Goal: Find specific page/section: Find specific page/section

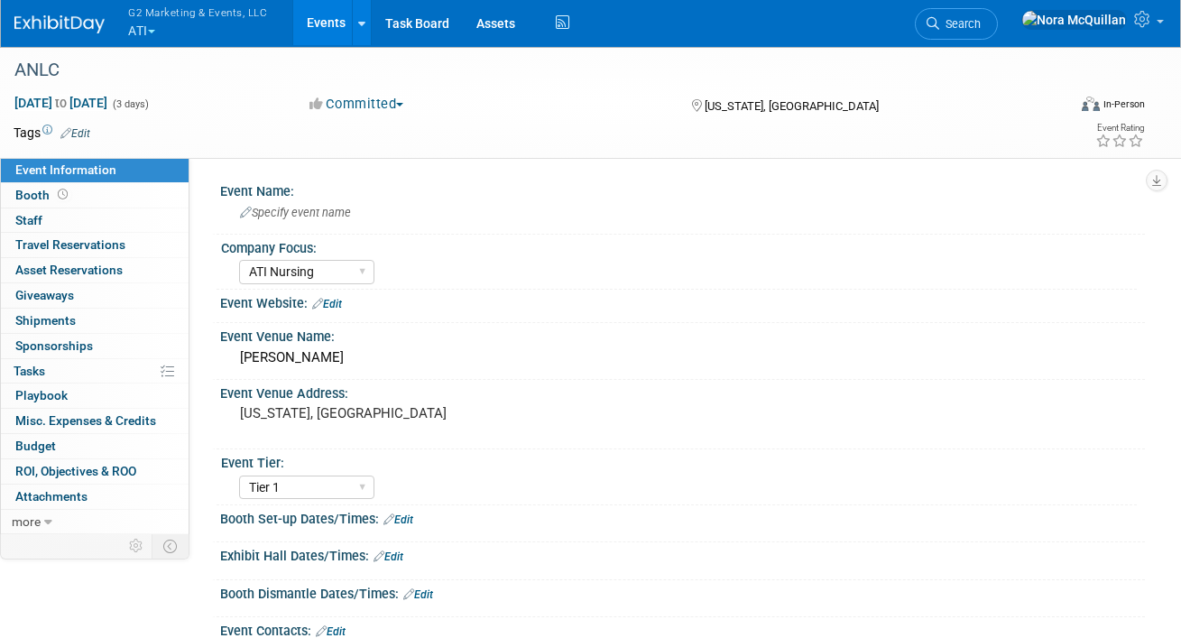
select select "ATI Nursing"
select select "Tier 1"
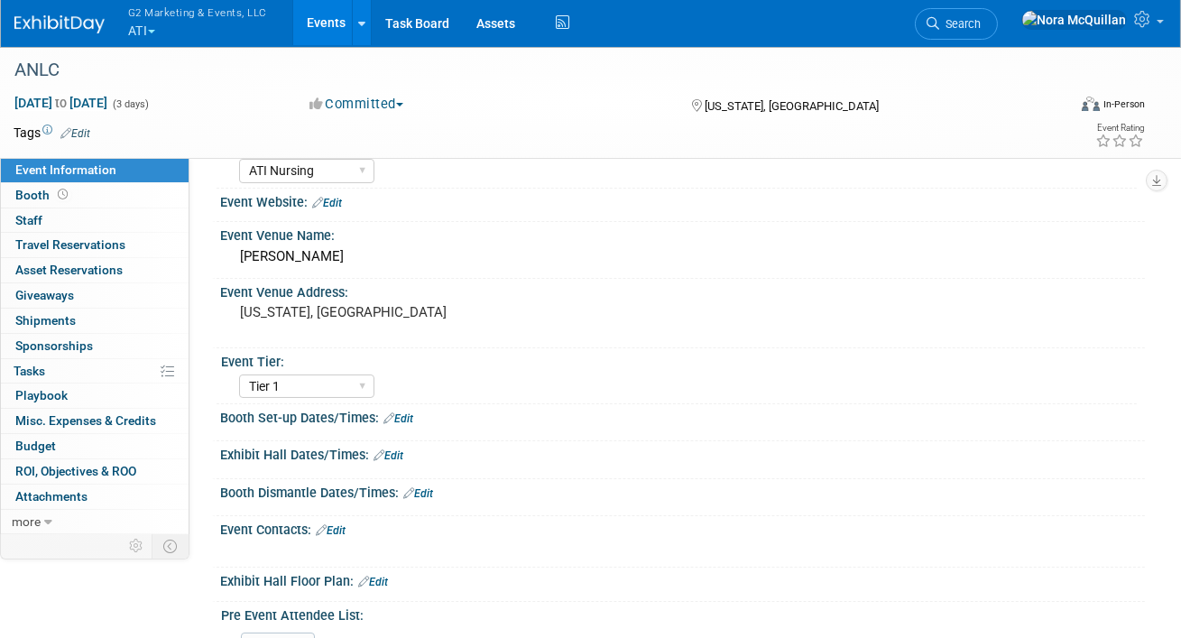
click at [319, 25] on link "Events" at bounding box center [326, 22] width 66 height 45
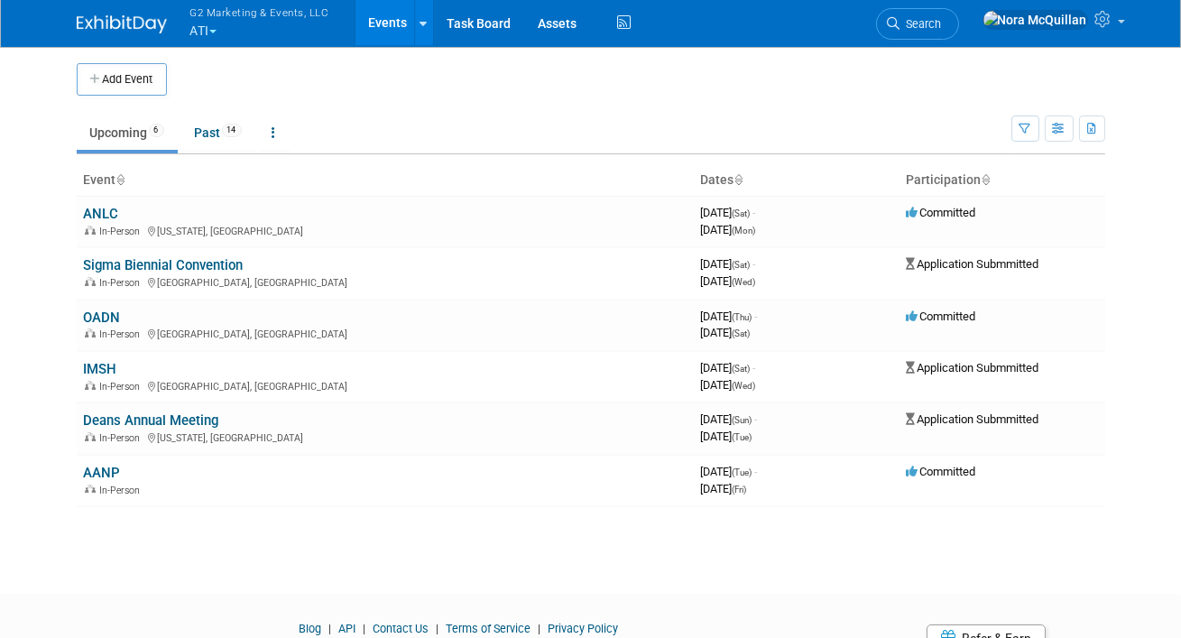
click at [202, 28] on button "G2 Marketing & Events, LLC ATI" at bounding box center [270, 23] width 163 height 47
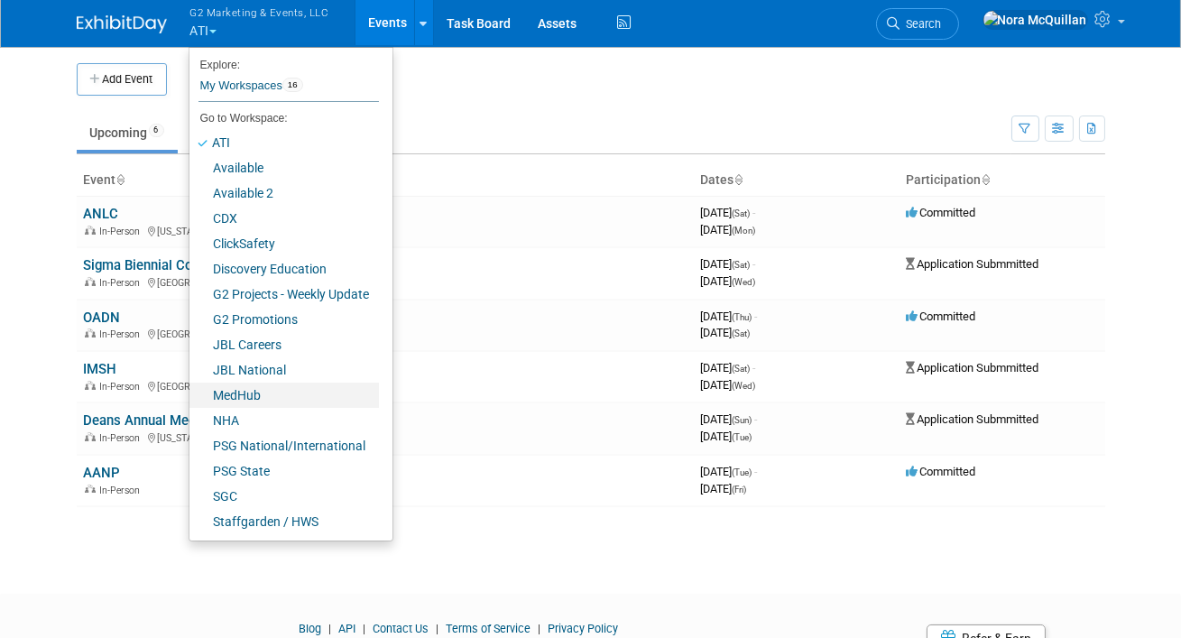
click at [217, 394] on link "MedHub" at bounding box center [283, 395] width 189 height 25
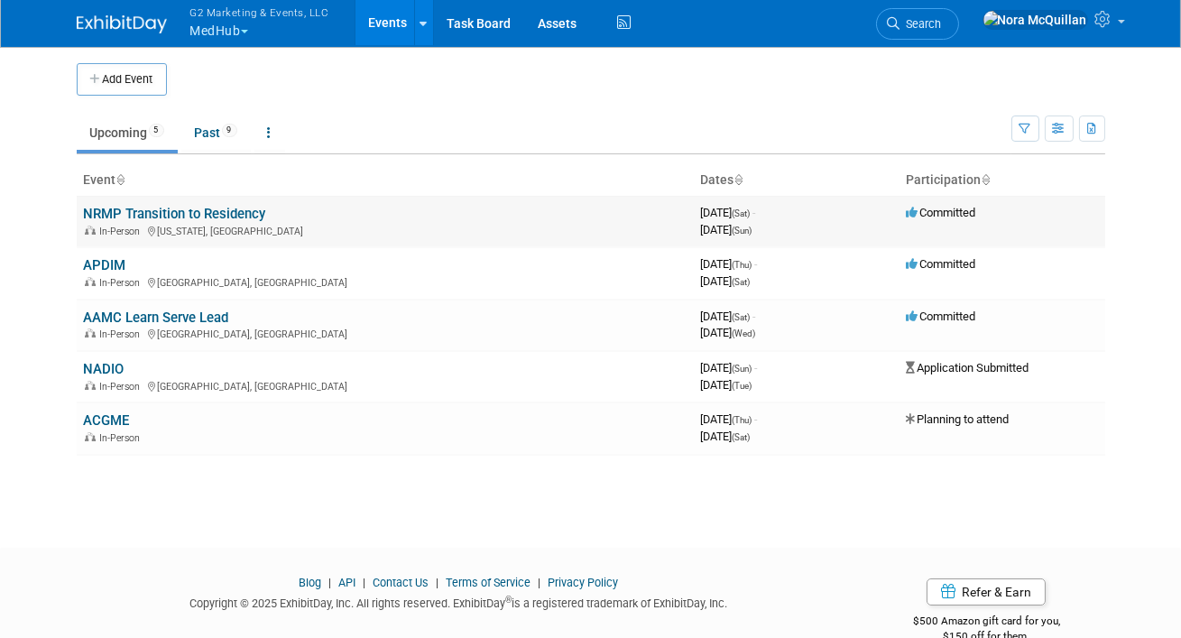
click at [149, 213] on link "NRMP Transition to Residency" at bounding box center [175, 214] width 182 height 16
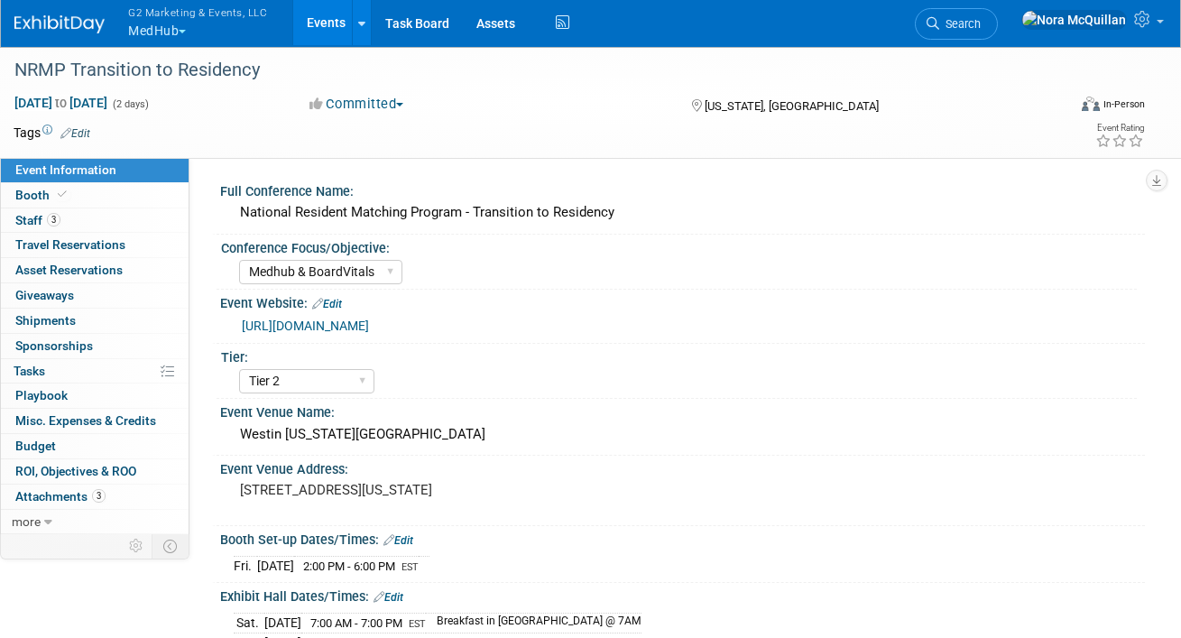
select select "Medhub & BoardVitals"
select select "Tier 2"
click at [77, 199] on link "Booth" at bounding box center [95, 195] width 188 height 24
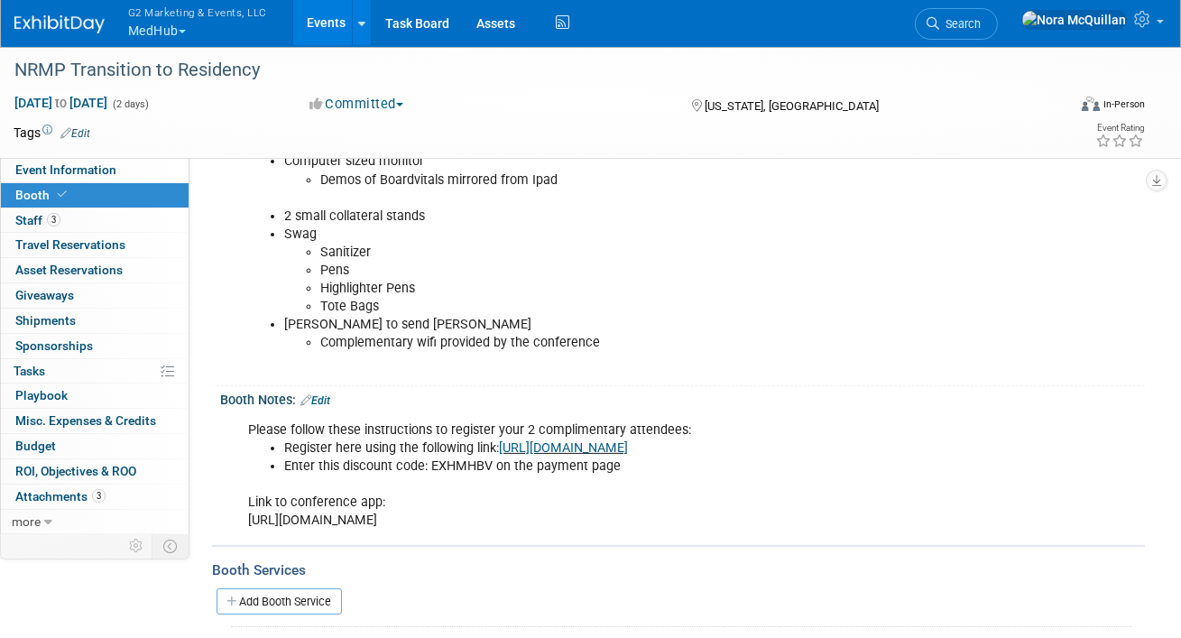
scroll to position [808, 0]
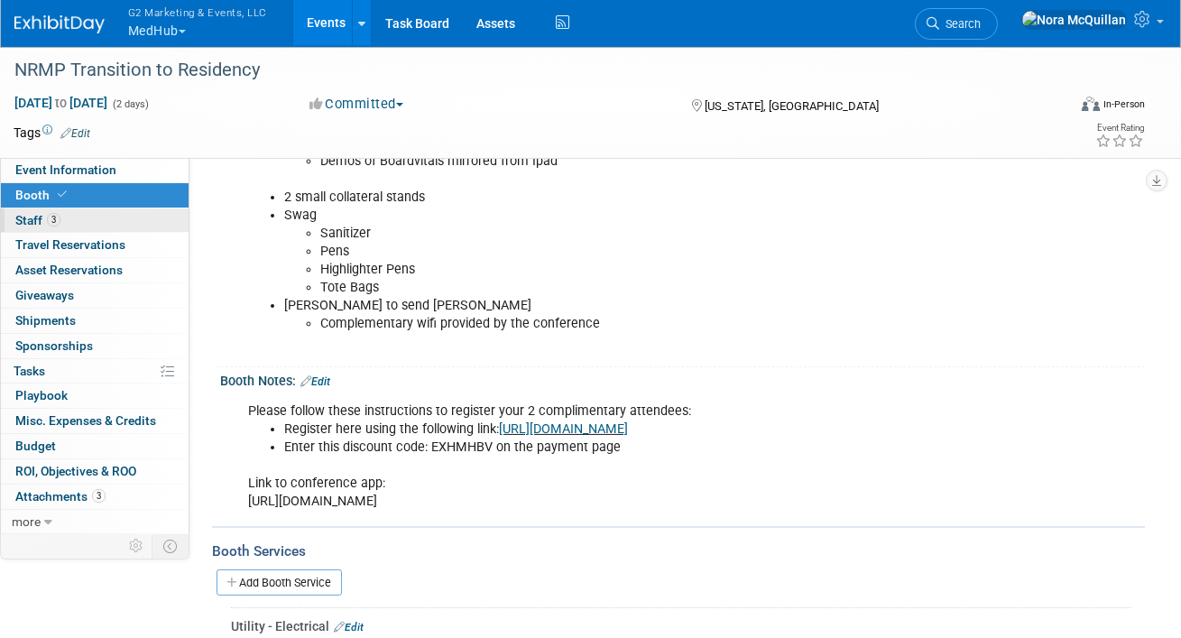
click at [35, 216] on span "Staff 3" at bounding box center [37, 220] width 45 height 14
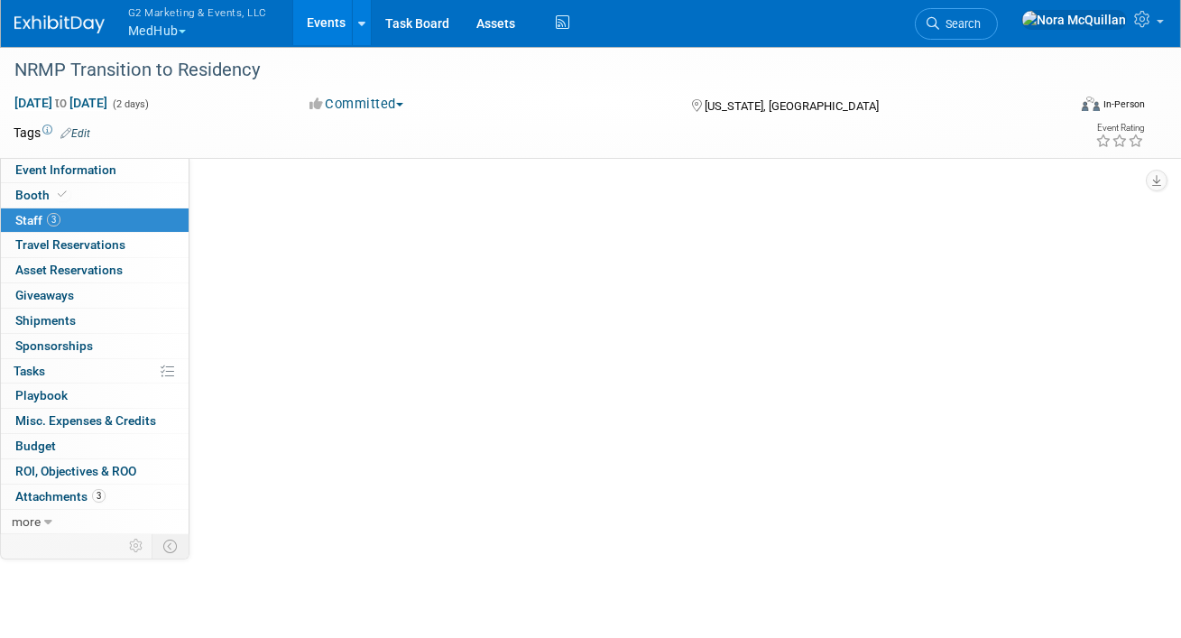
scroll to position [0, 0]
